Goal: Find specific page/section: Find specific page/section

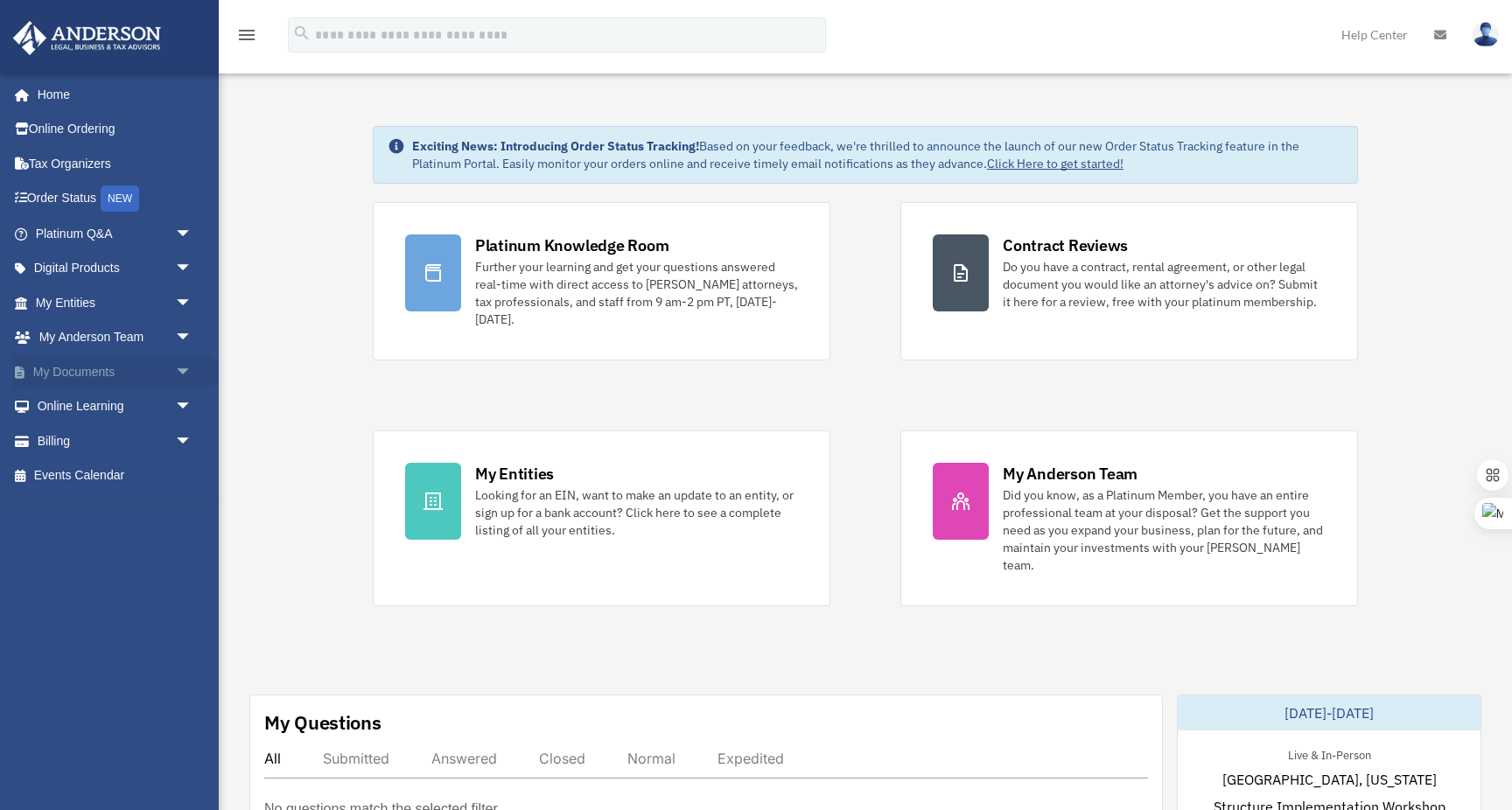
click at [188, 373] on span "arrow_drop_down" at bounding box center [192, 372] width 35 height 36
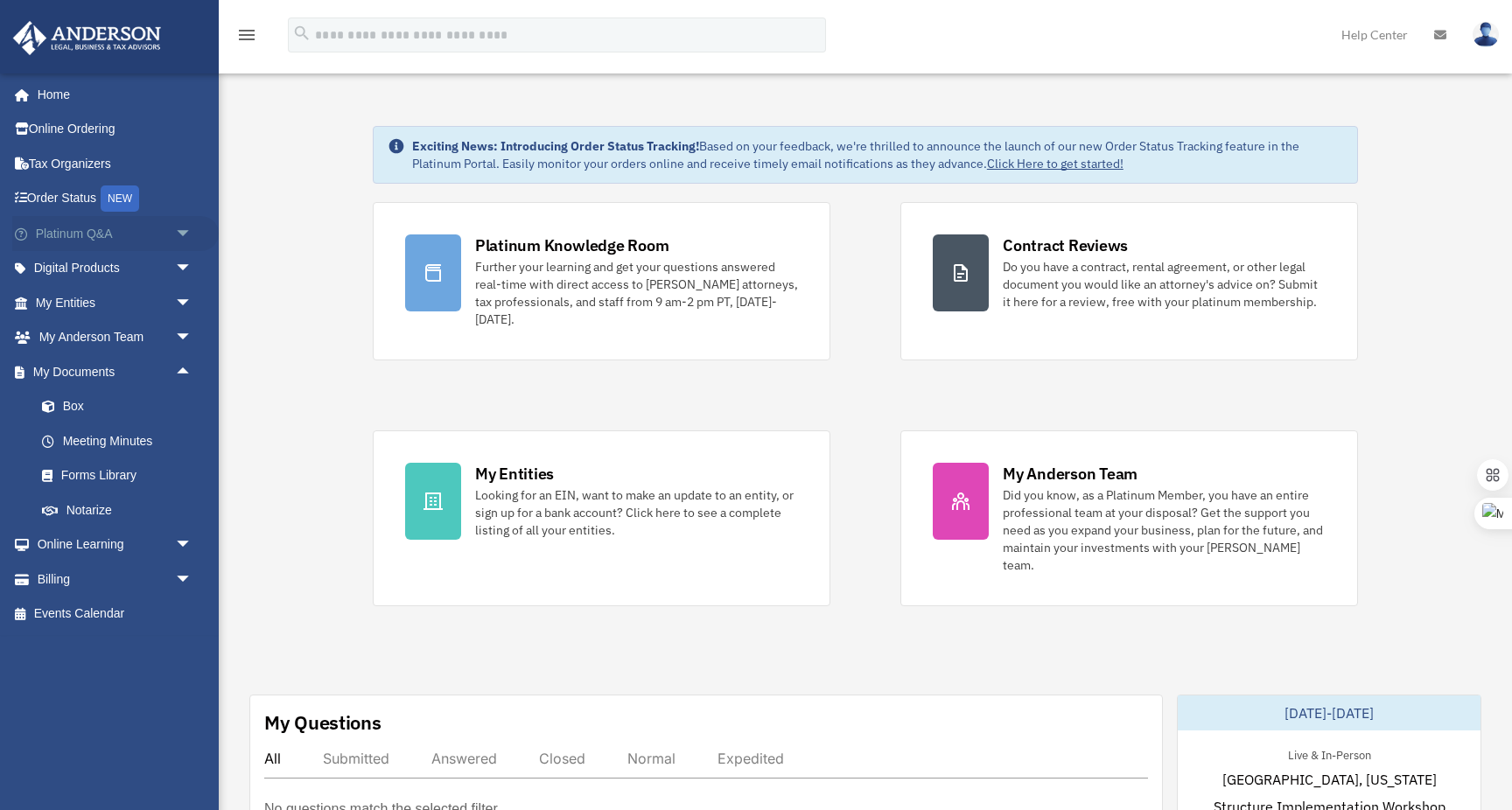
click at [186, 233] on span "arrow_drop_down" at bounding box center [192, 234] width 35 height 36
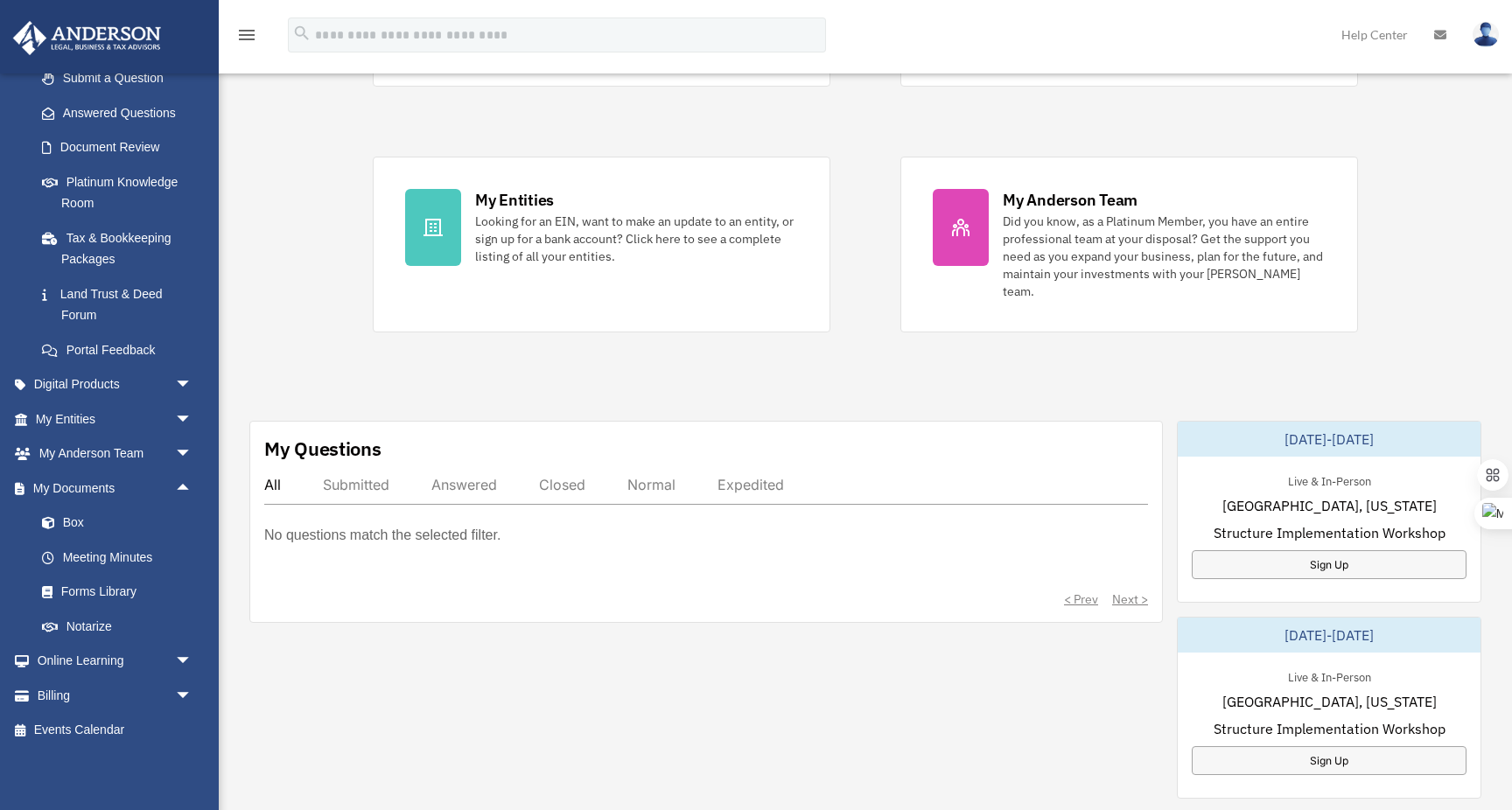
scroll to position [288, 0]
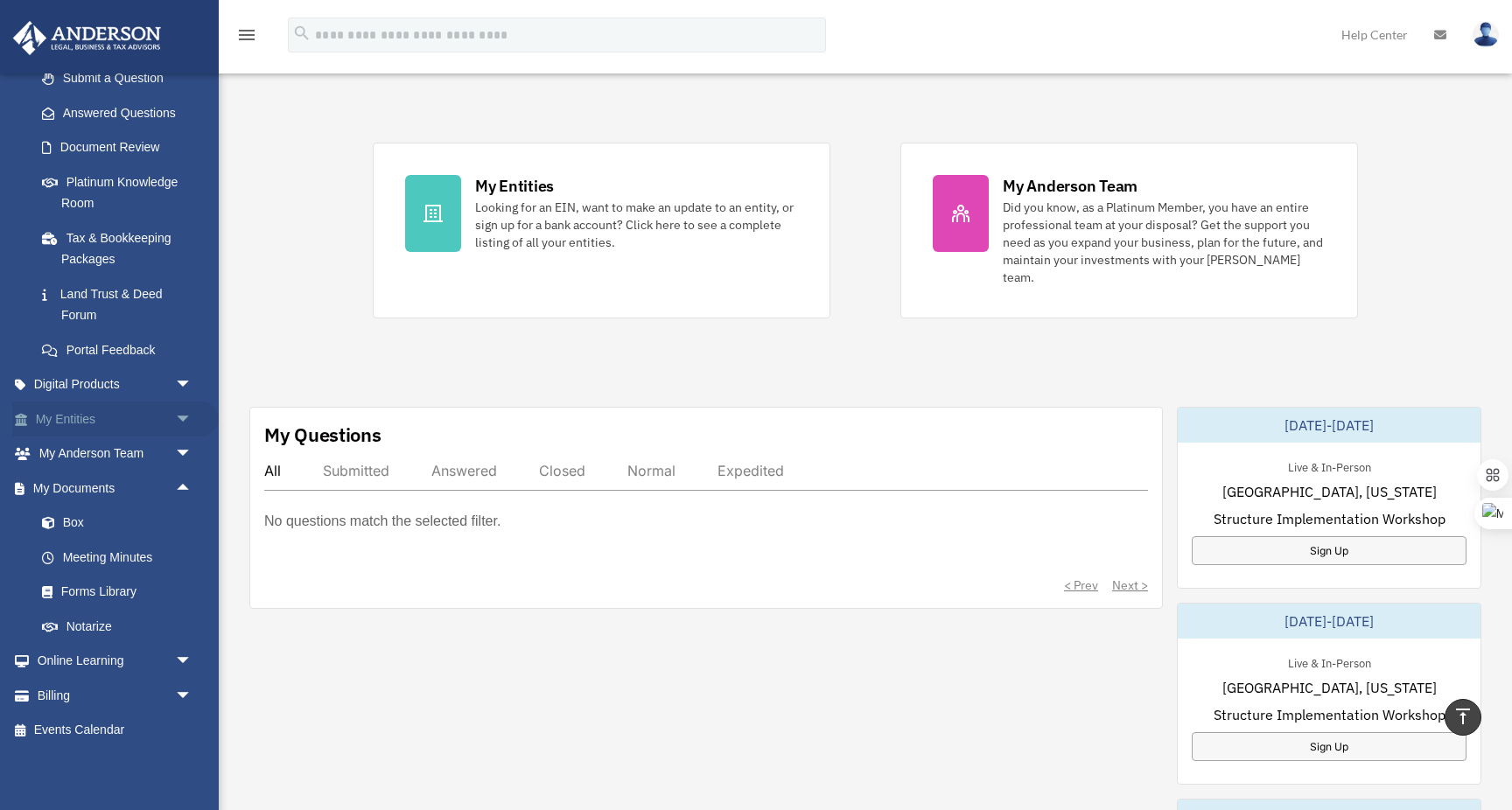
click at [185, 422] on span "arrow_drop_down" at bounding box center [192, 419] width 35 height 36
click at [95, 593] on link "My Blueprint" at bounding box center [122, 592] width 194 height 35
